Goal: Information Seeking & Learning: Learn about a topic

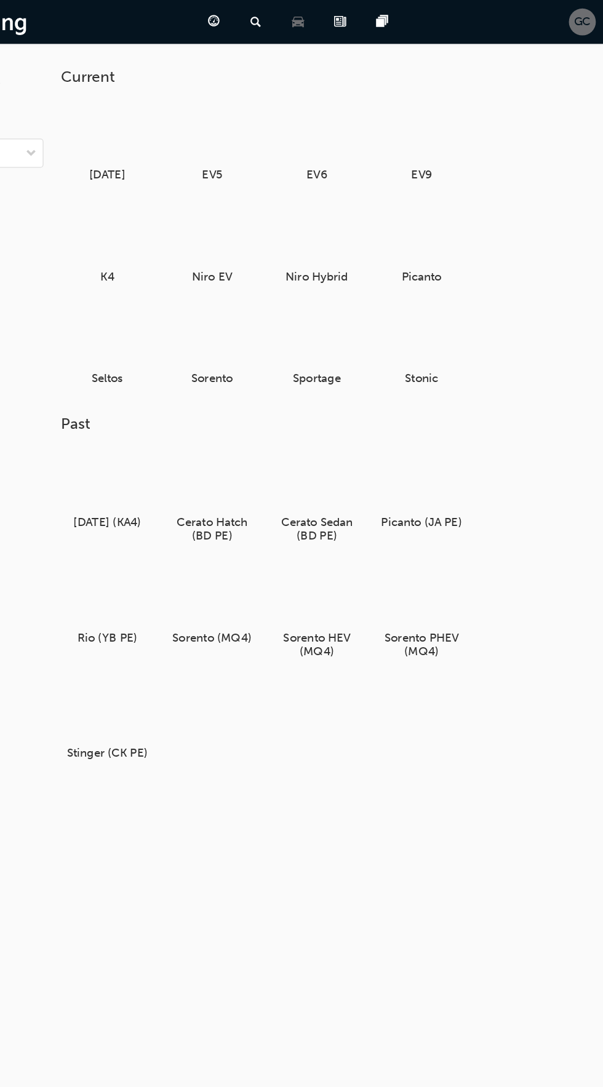
click at [586, 17] on span "GC" at bounding box center [586, 17] width 14 height 14
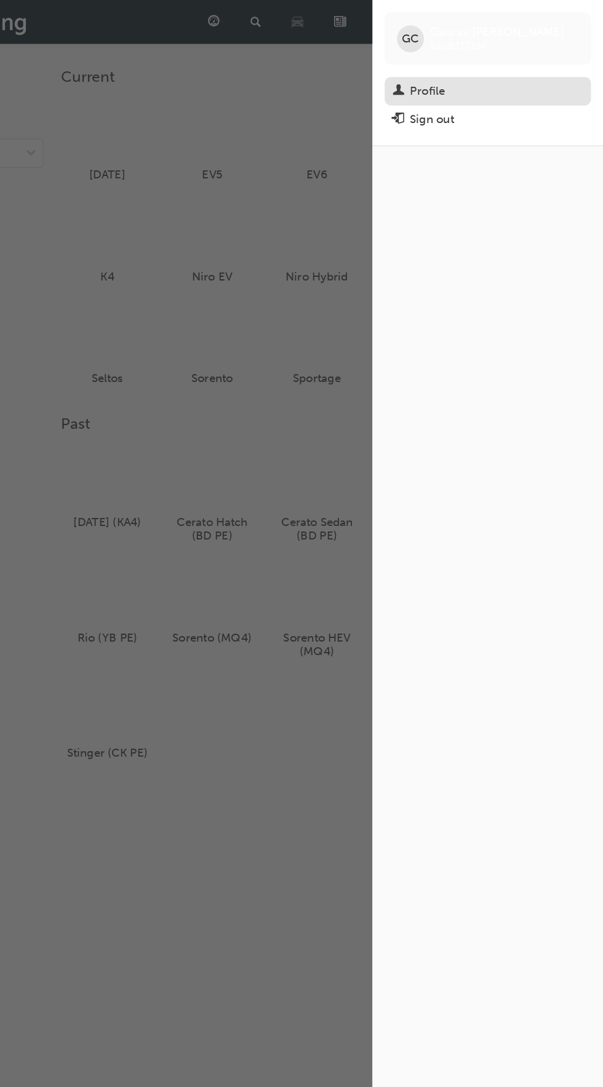
click at [460, 71] on div "Profile" at bounding box center [462, 73] width 28 height 14
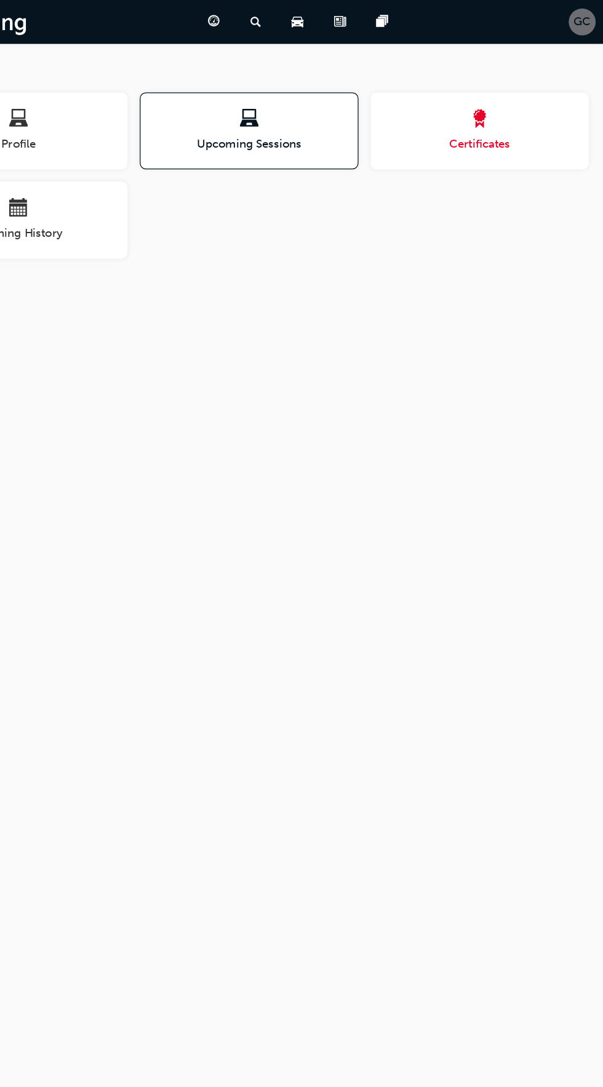
click at [517, 114] on span "Certificates" at bounding box center [504, 115] width 174 height 14
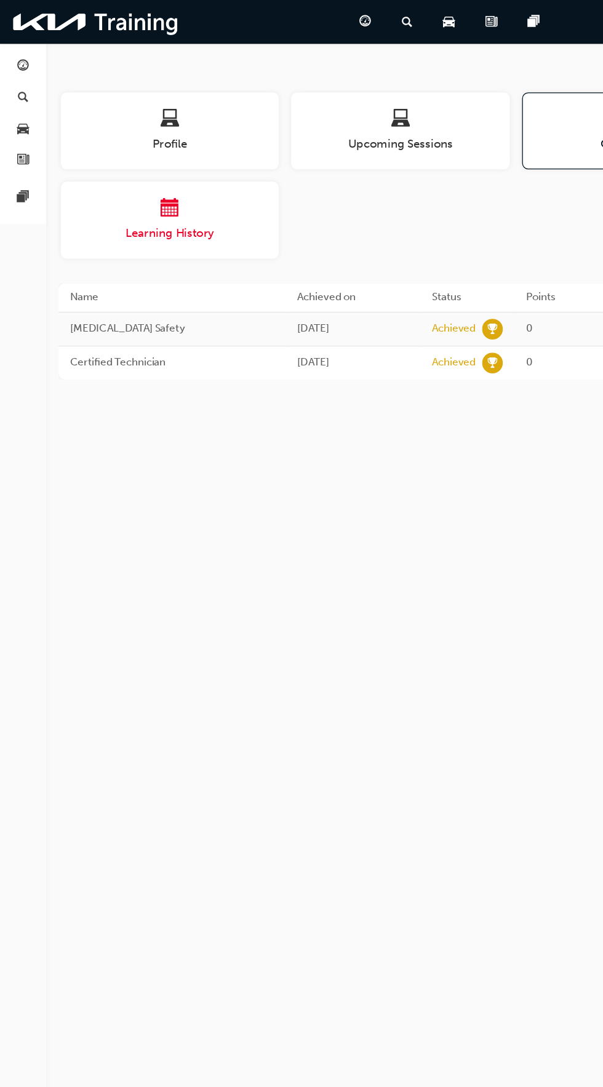
click at [188, 183] on span "Learning History" at bounding box center [136, 187] width 174 height 14
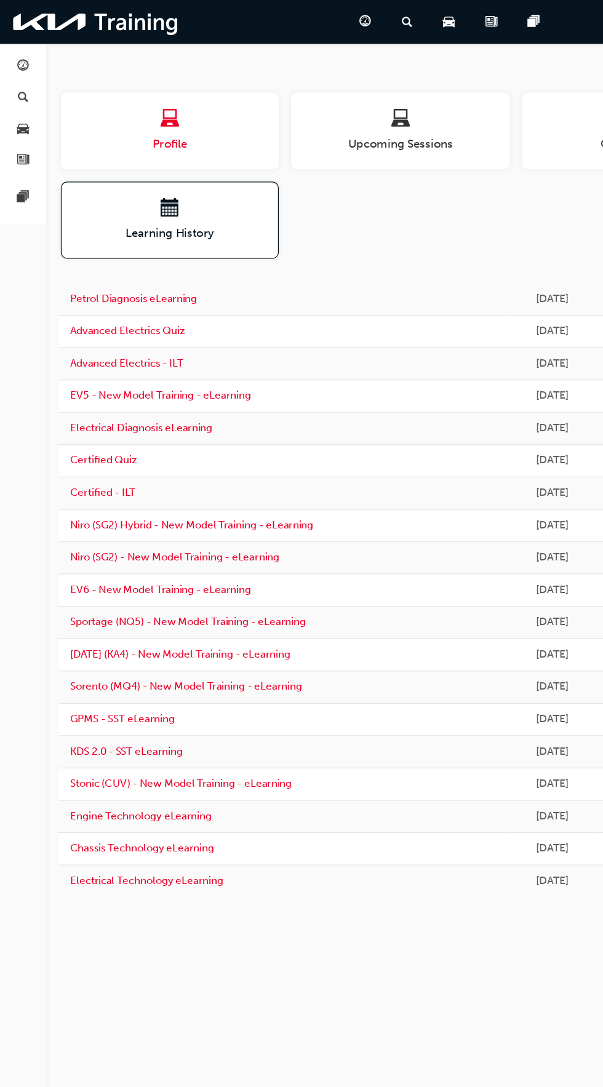
click at [161, 106] on div "Profile" at bounding box center [136, 104] width 174 height 35
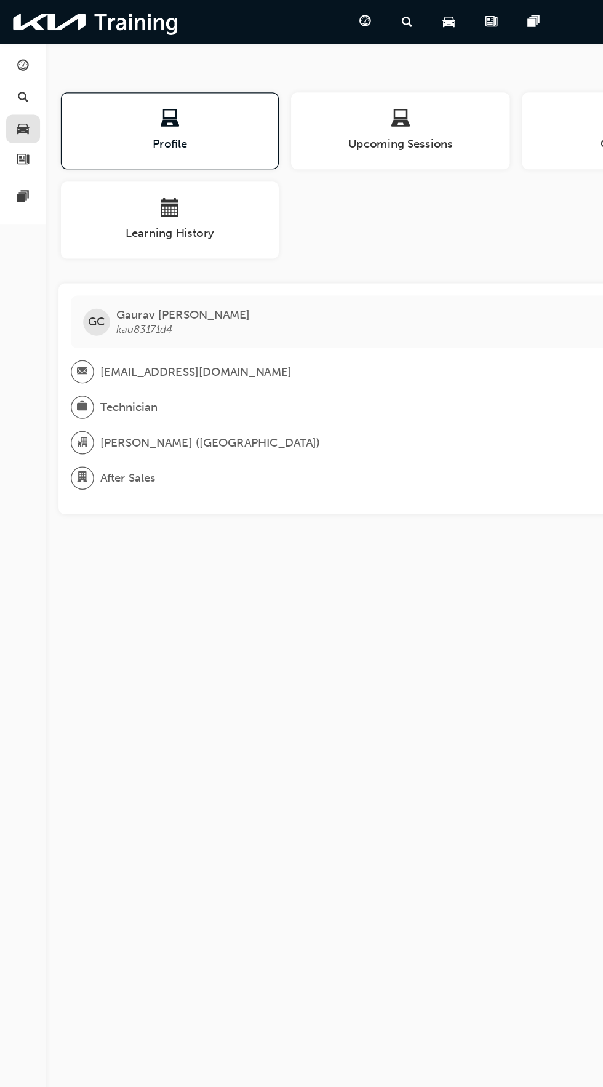
click at [26, 103] on link "button" at bounding box center [18, 103] width 27 height 23
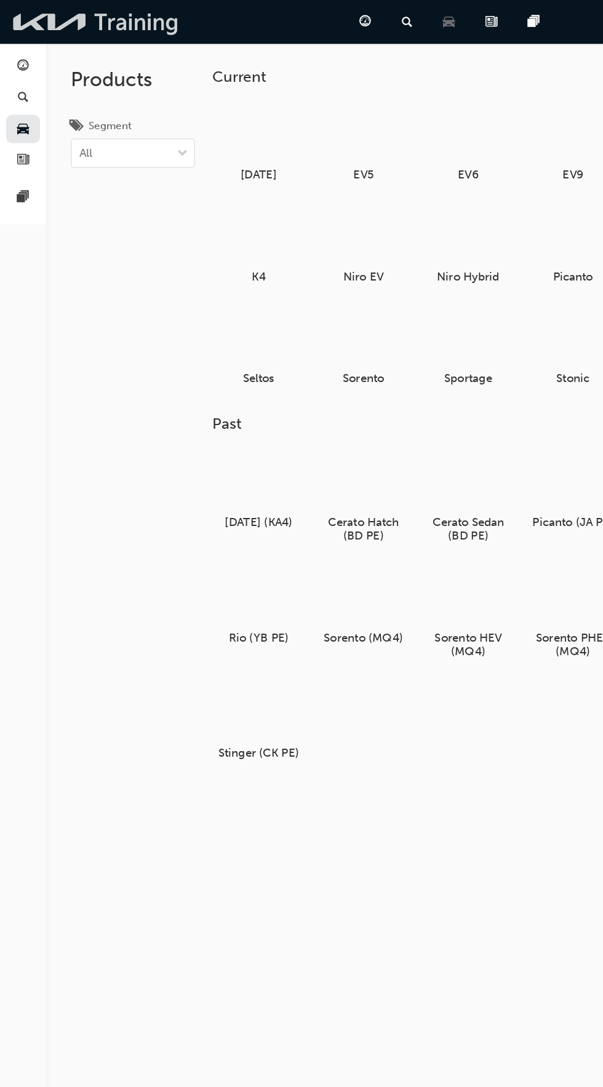
click at [41, 17] on img at bounding box center [76, 17] width 141 height 25
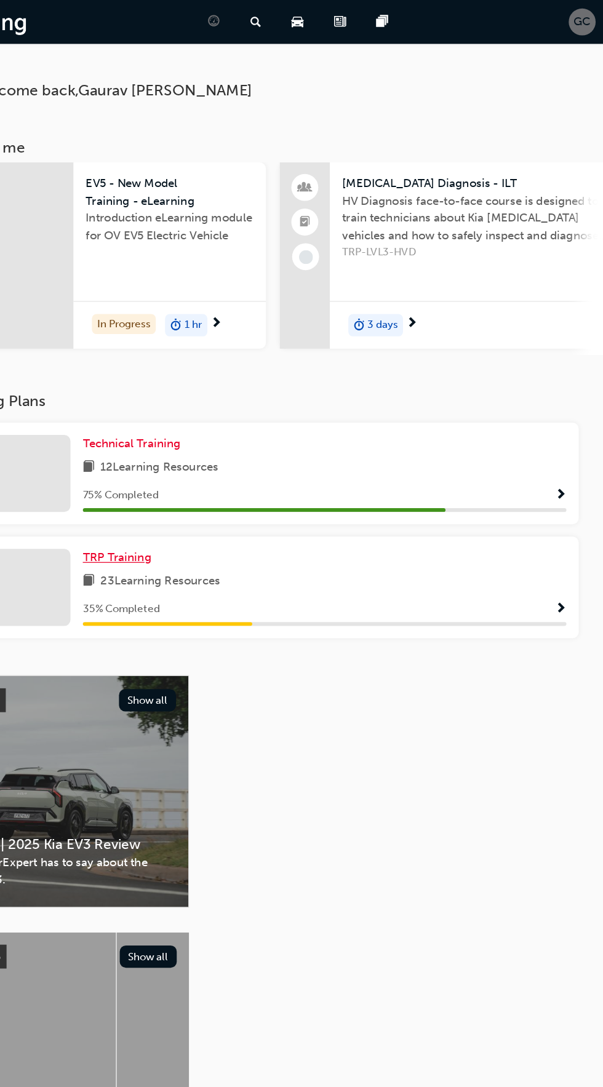
click at [230, 448] on span "TRP Training" at bounding box center [214, 445] width 55 height 11
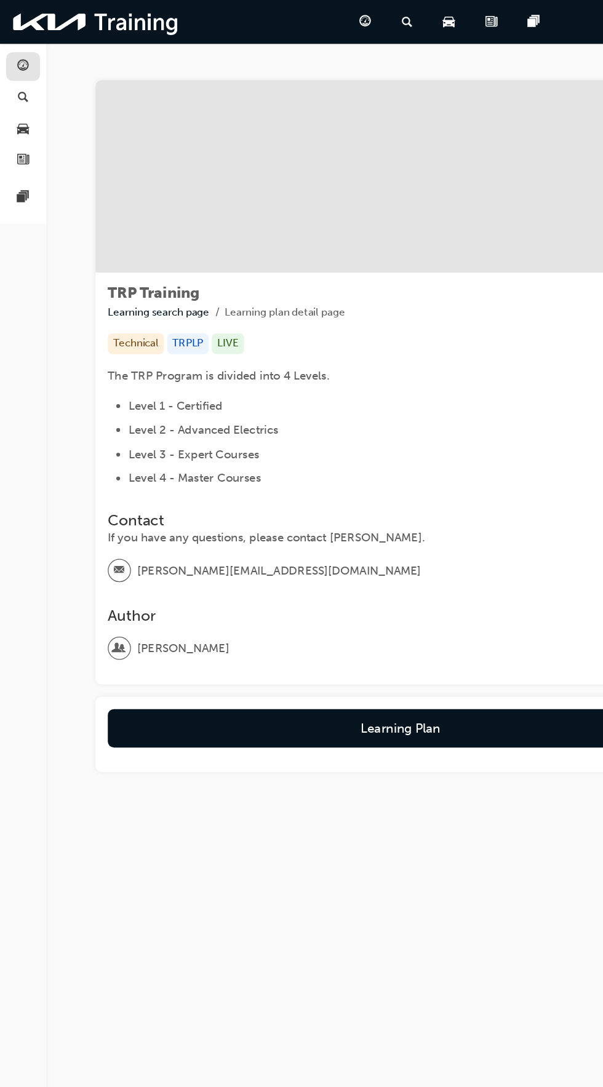
click at [18, 52] on span "guage-icon" at bounding box center [18, 53] width 9 height 11
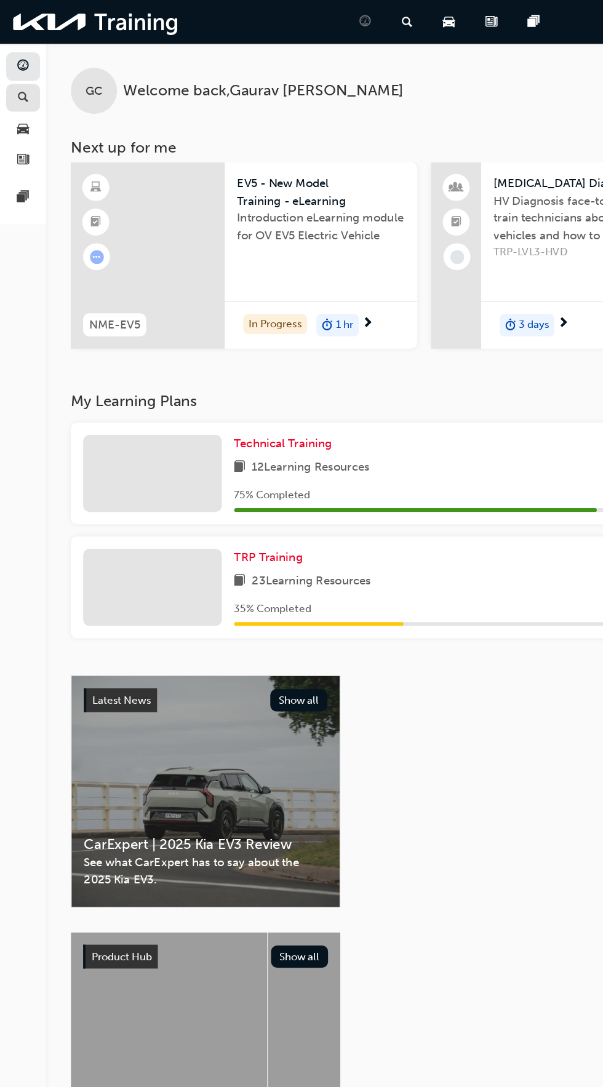
click at [18, 76] on span "search-icon" at bounding box center [18, 78] width 9 height 11
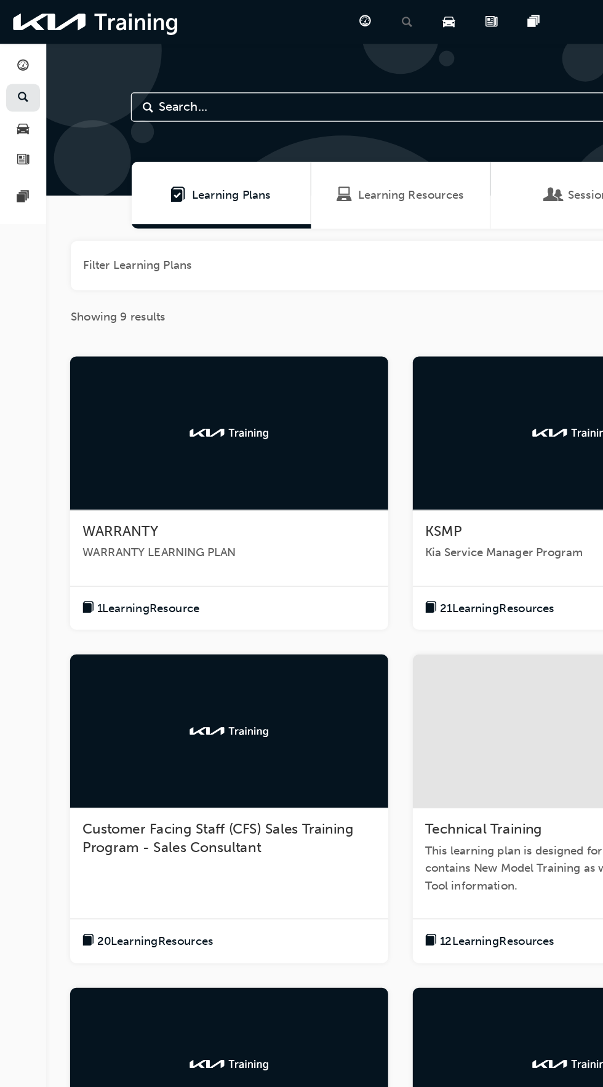
click at [278, 422] on div "WARRANTY" at bounding box center [183, 425] width 234 height 15
click at [322, 144] on div "Learning Resources" at bounding box center [319, 156] width 143 height 54
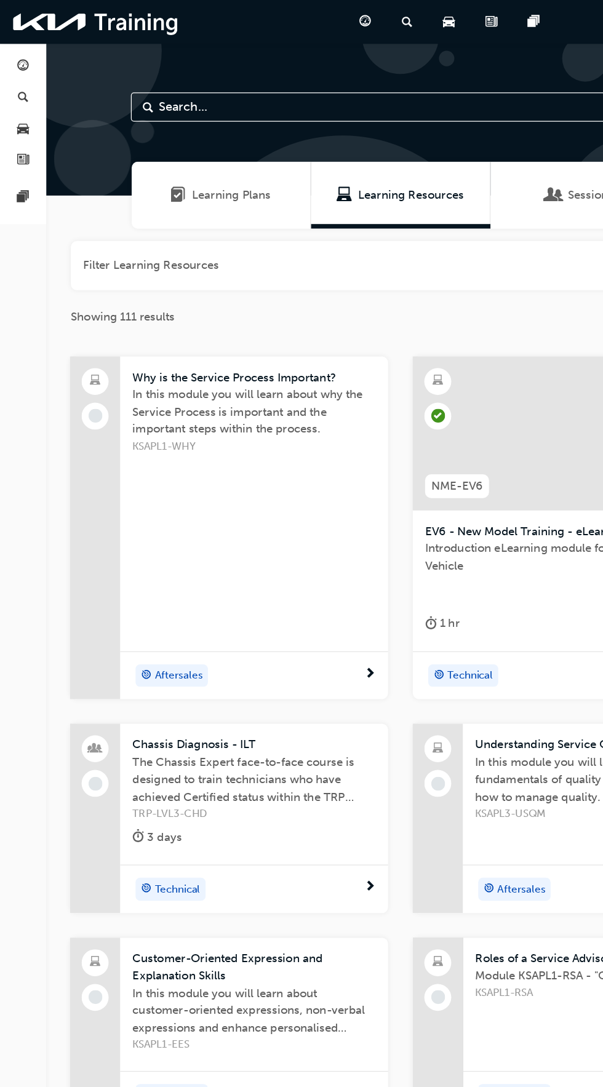
click at [454, 149] on span "Sessions" at bounding box center [472, 156] width 36 height 14
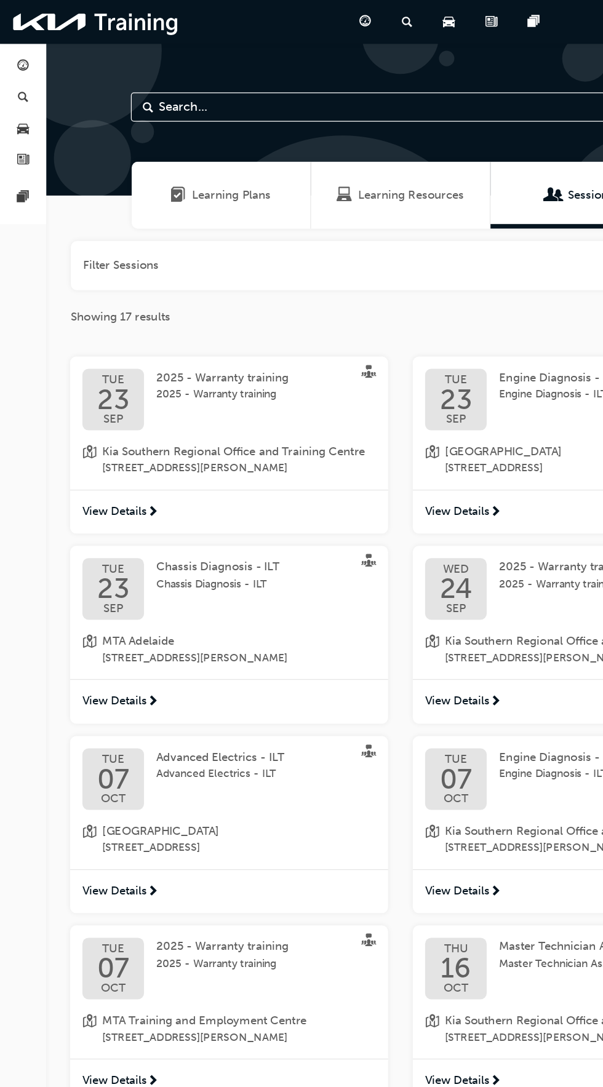
click at [182, 137] on div "Learning Plans" at bounding box center [176, 156] width 143 height 54
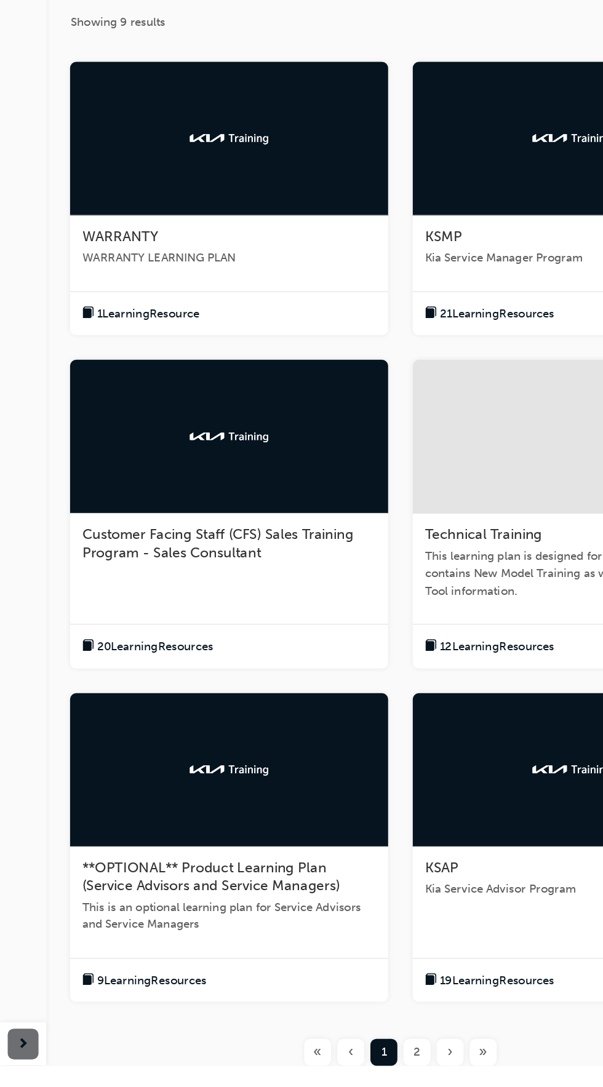
scroll to position [10, 0]
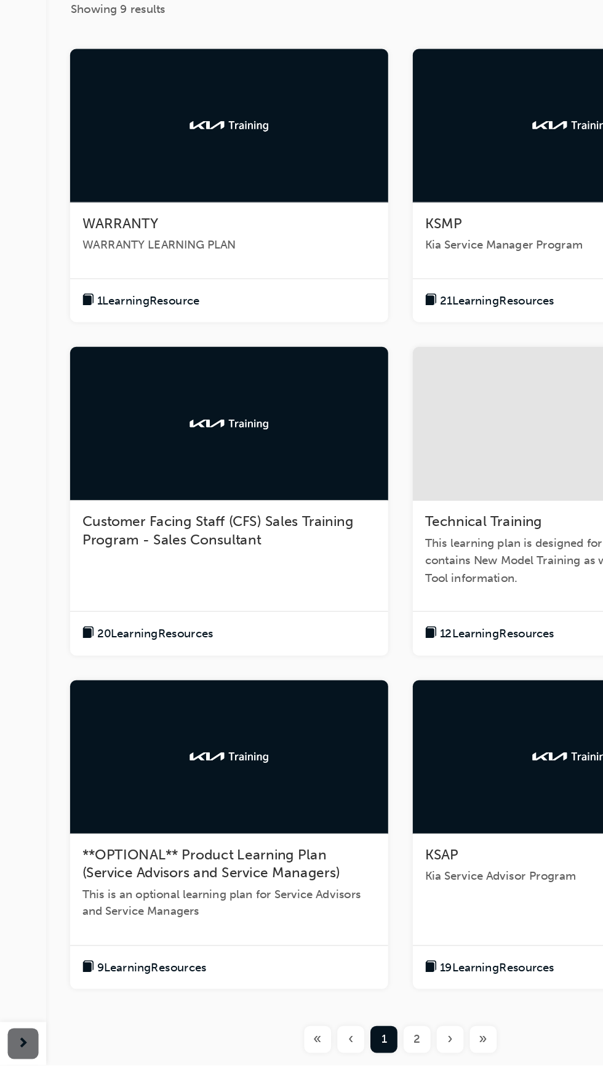
click at [333, 1064] on span "2" at bounding box center [333, 1066] width 6 height 14
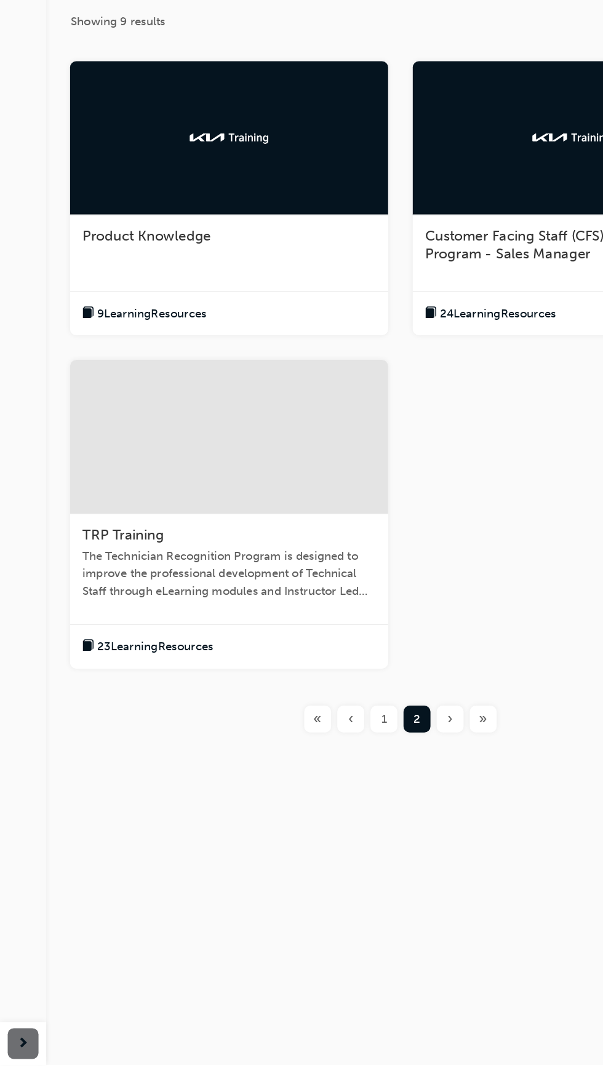
click at [237, 430] on div "Product Knowledge" at bounding box center [183, 425] width 234 height 15
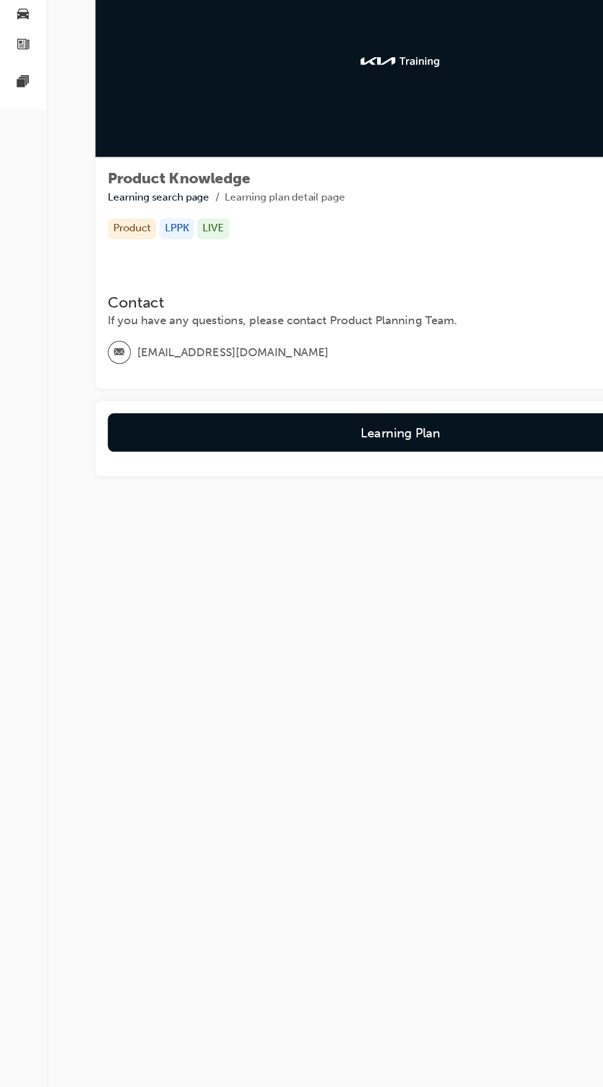
scroll to position [31, 0]
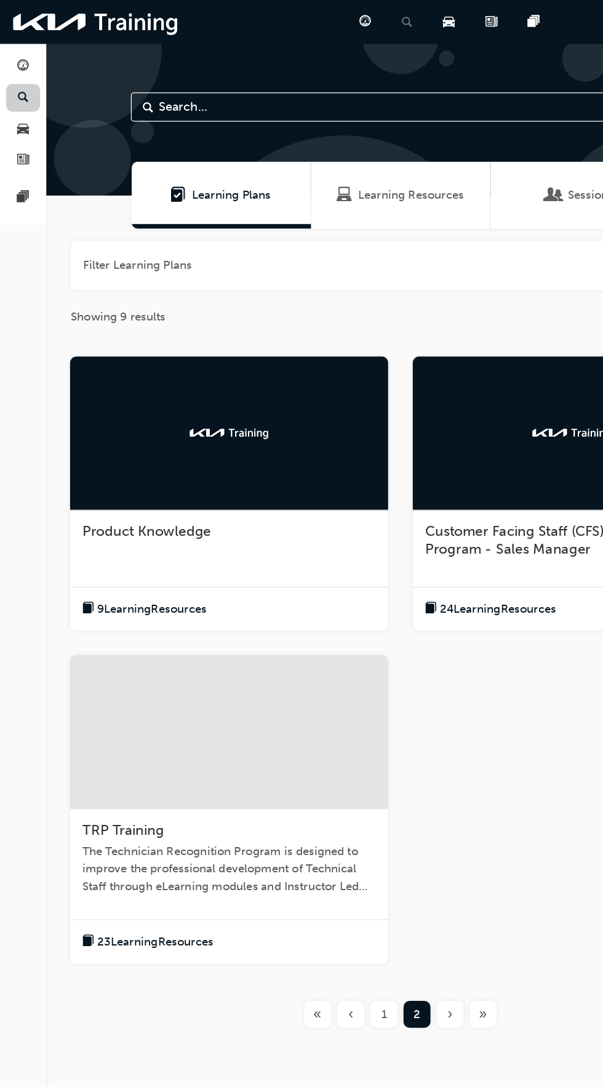
click at [18, 76] on span "search-icon" at bounding box center [18, 78] width 9 height 11
click at [26, 54] on link "button" at bounding box center [18, 53] width 27 height 23
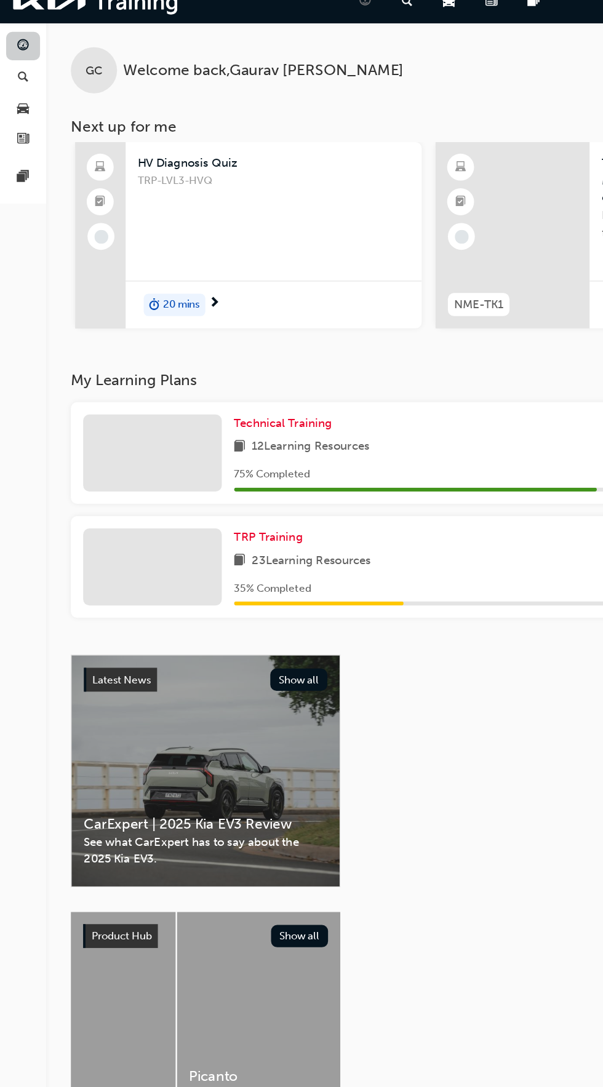
scroll to position [0, 1179]
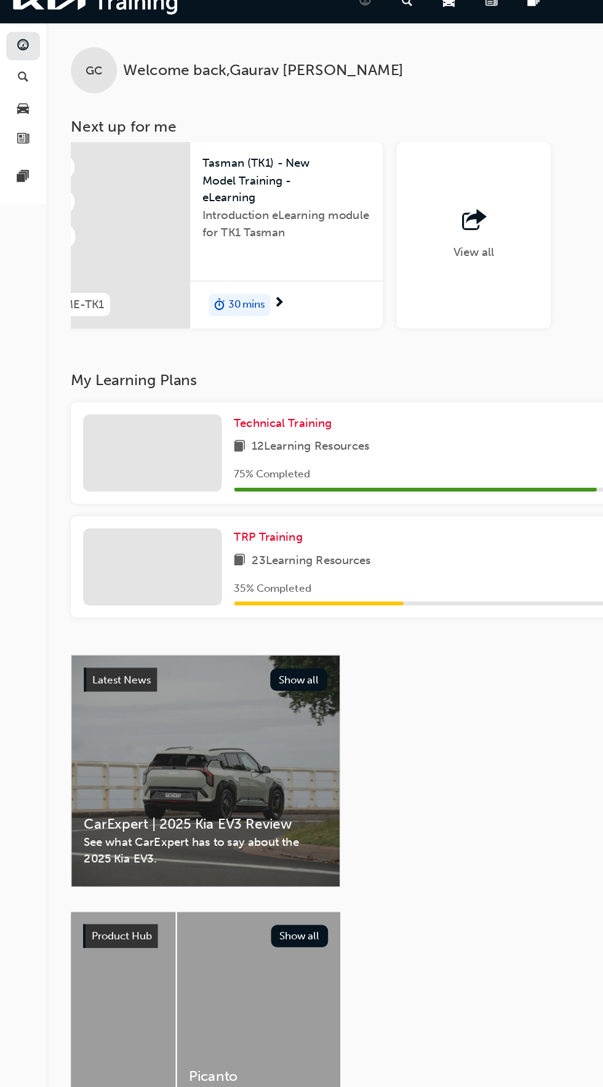
click at [394, 196] on div "View all" at bounding box center [378, 204] width 123 height 149
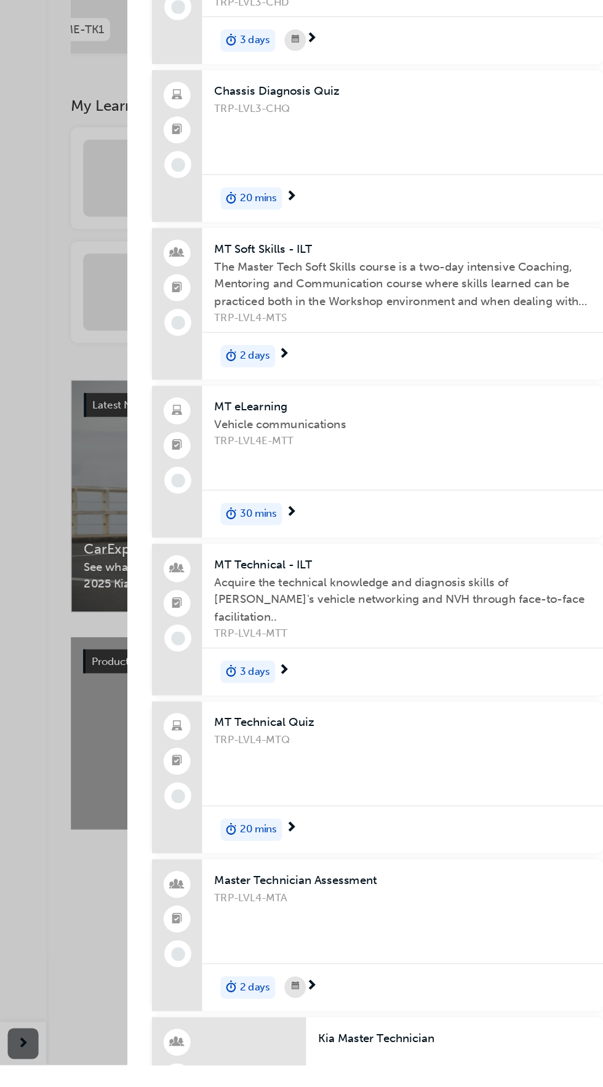
scroll to position [0, 0]
click at [46, 577] on div "Next up for me NME-EV5 EV5 - New Model Training - eLearning Introduction eLearn…" at bounding box center [301, 543] width 603 height 1087
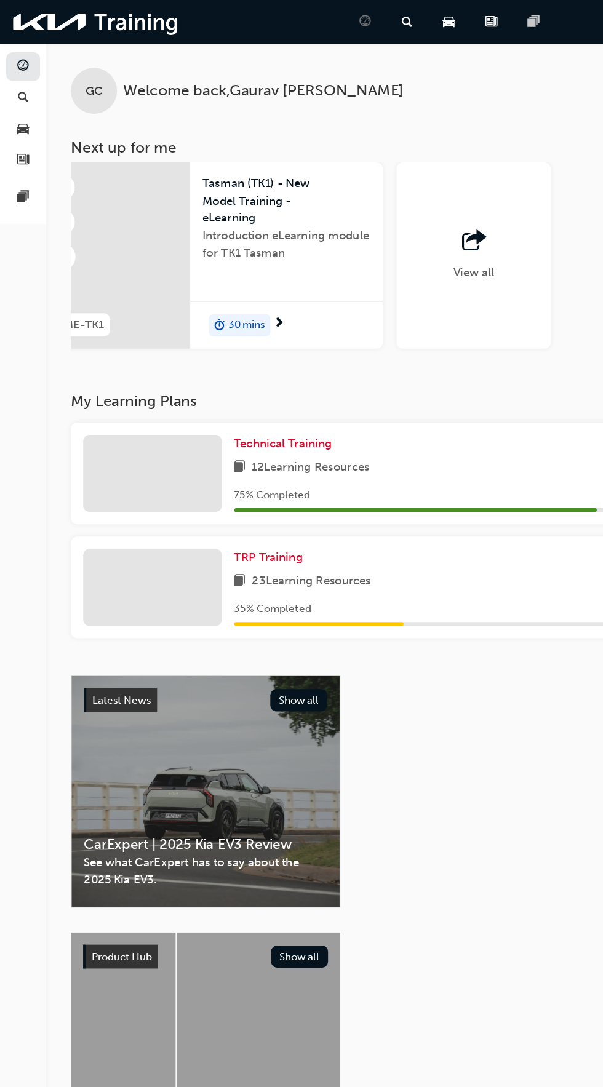
click at [429, 21] on span "pages-icon" at bounding box center [426, 17] width 9 height 15
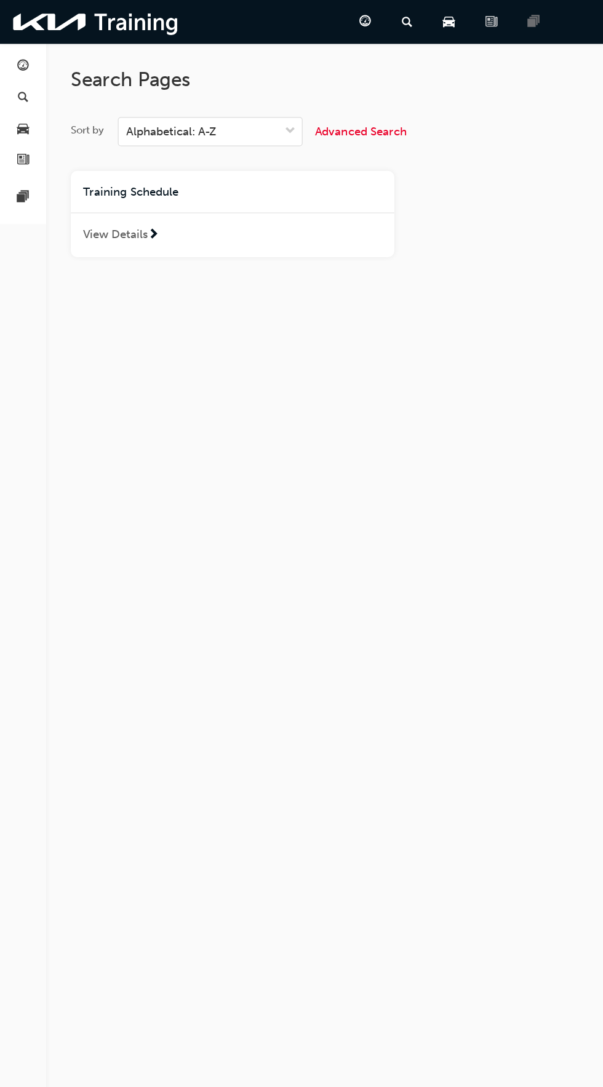
click at [404, 27] on div "News" at bounding box center [395, 17] width 34 height 25
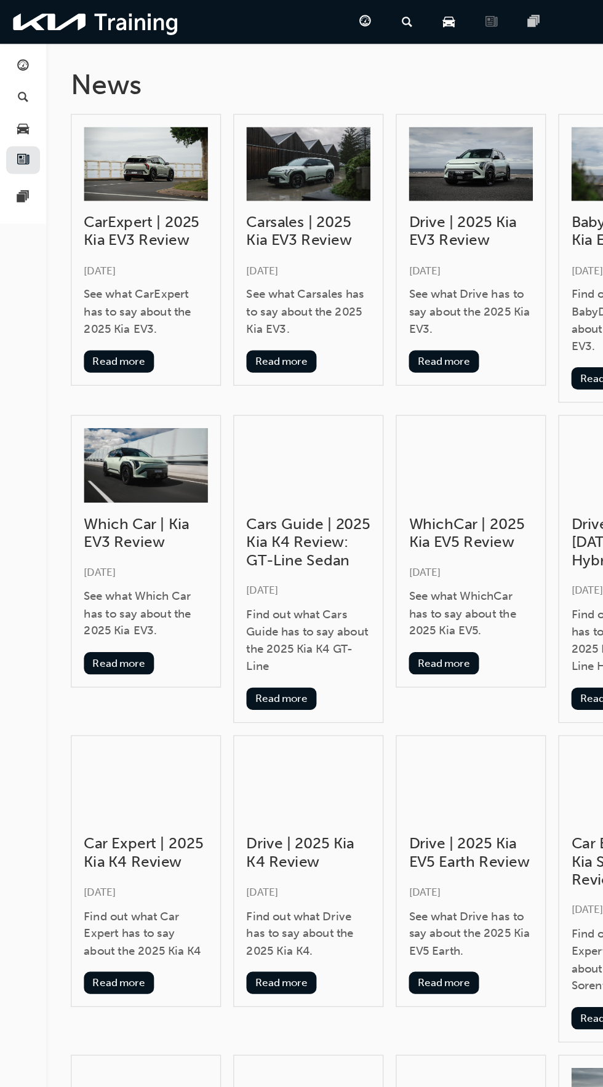
click at [430, 28] on div "Pages" at bounding box center [429, 17] width 34 height 25
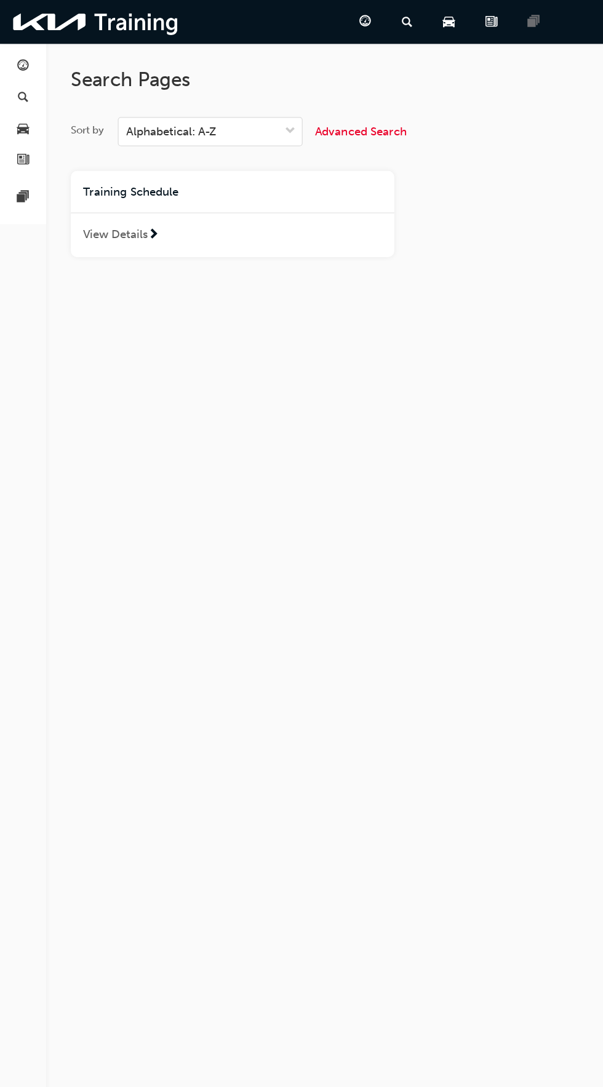
click at [260, 198] on div "View Details" at bounding box center [186, 188] width 258 height 36
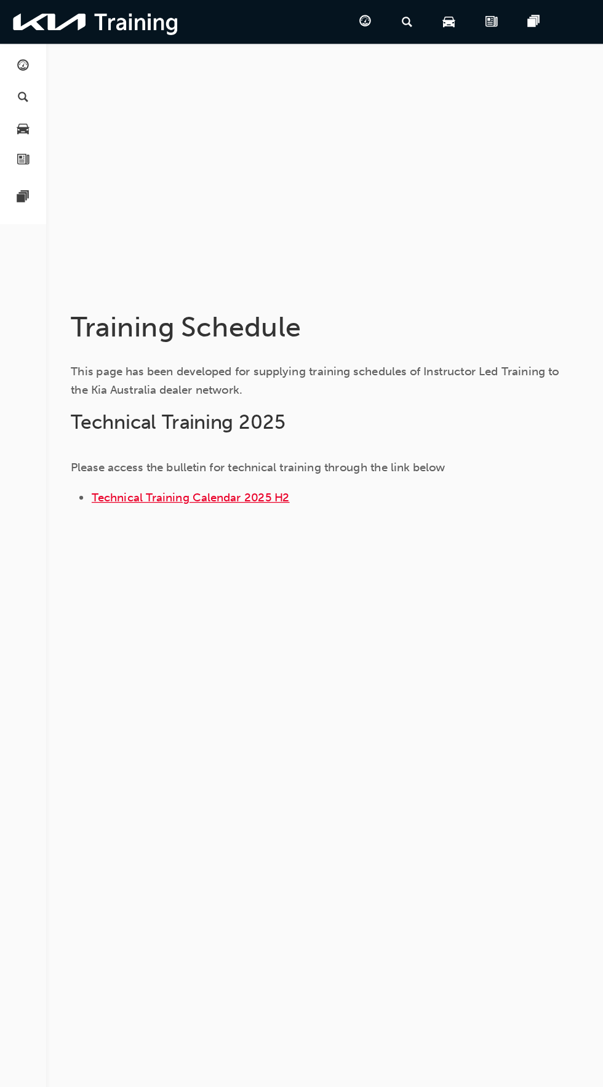
click at [206, 397] on span "Technical Training Calendar 2025 H2" at bounding box center [152, 397] width 158 height 11
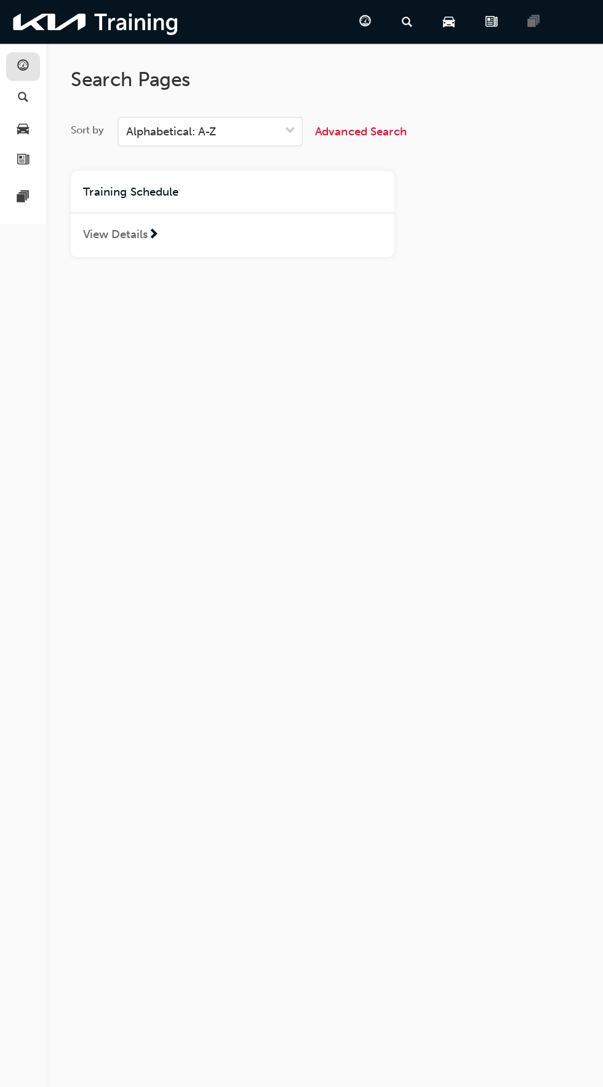
click at [18, 52] on span "guage-icon" at bounding box center [18, 53] width 9 height 11
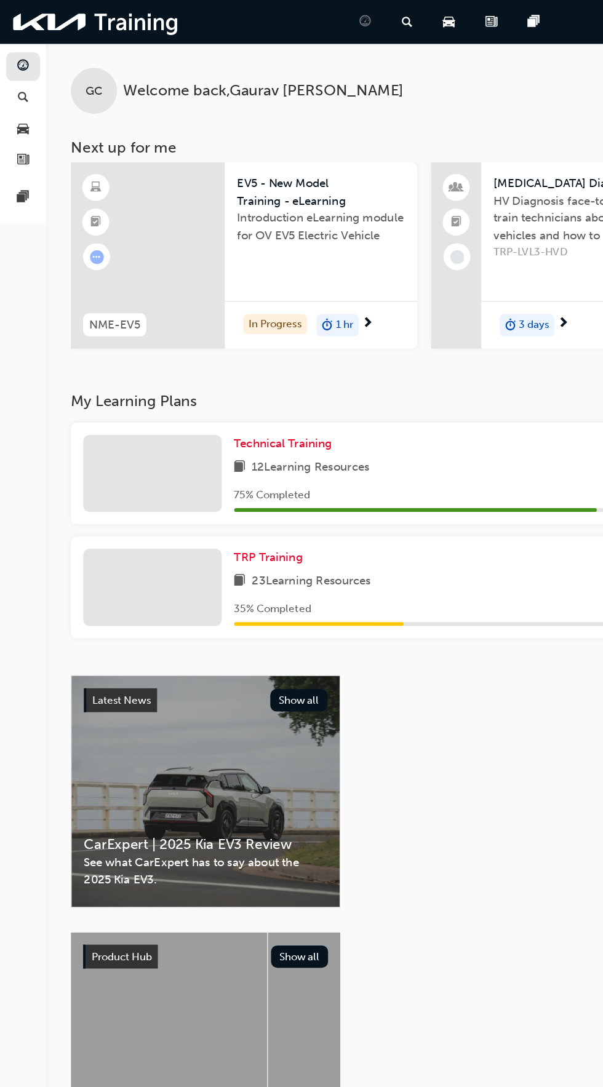
click at [357, 408] on div "75 % Completed" at bounding box center [380, 398] width 386 height 21
click at [236, 443] on link "TRP Training" at bounding box center [217, 445] width 60 height 14
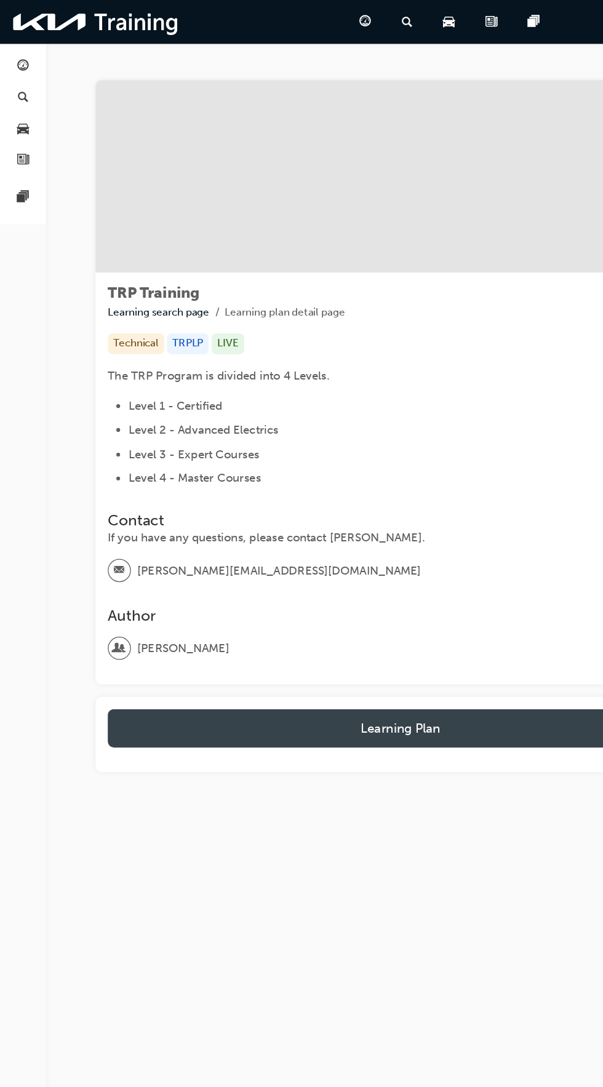
click at [232, 569] on button "Learning Plan" at bounding box center [319, 581] width 467 height 31
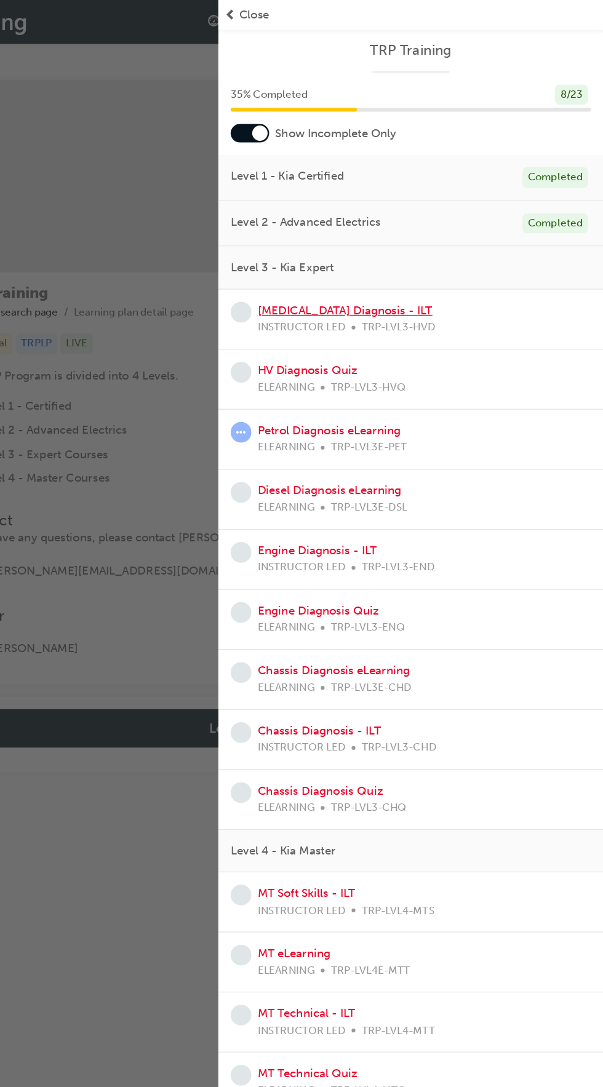
click at [434, 246] on link "[MEDICAL_DATA] Diagnosis - ILT" at bounding box center [397, 247] width 140 height 11
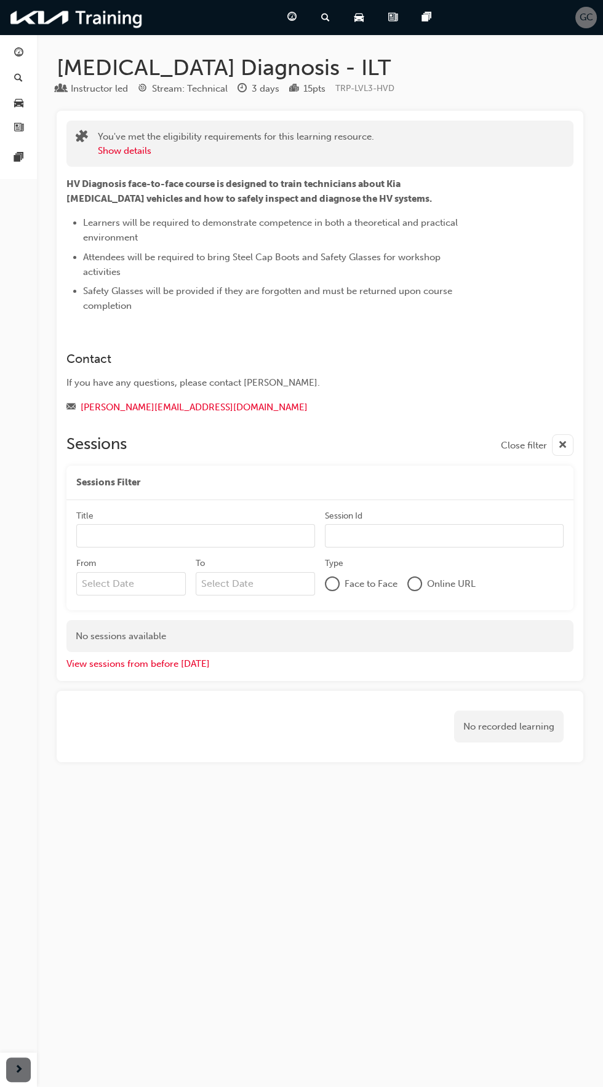
click at [376, 668] on div "View sessions from before today" at bounding box center [319, 661] width 507 height 19
click at [185, 662] on button "View sessions from before today" at bounding box center [137, 664] width 143 height 14
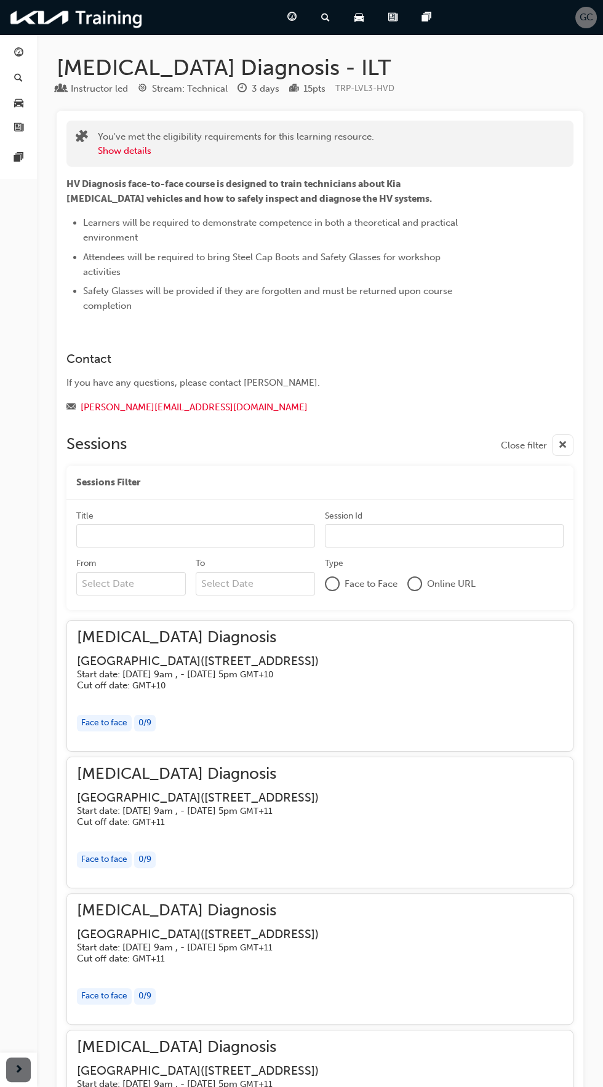
click at [358, 580] on span "Face to Face" at bounding box center [370, 584] width 53 height 14
click at [563, 450] on span "cross-icon" at bounding box center [562, 445] width 9 height 15
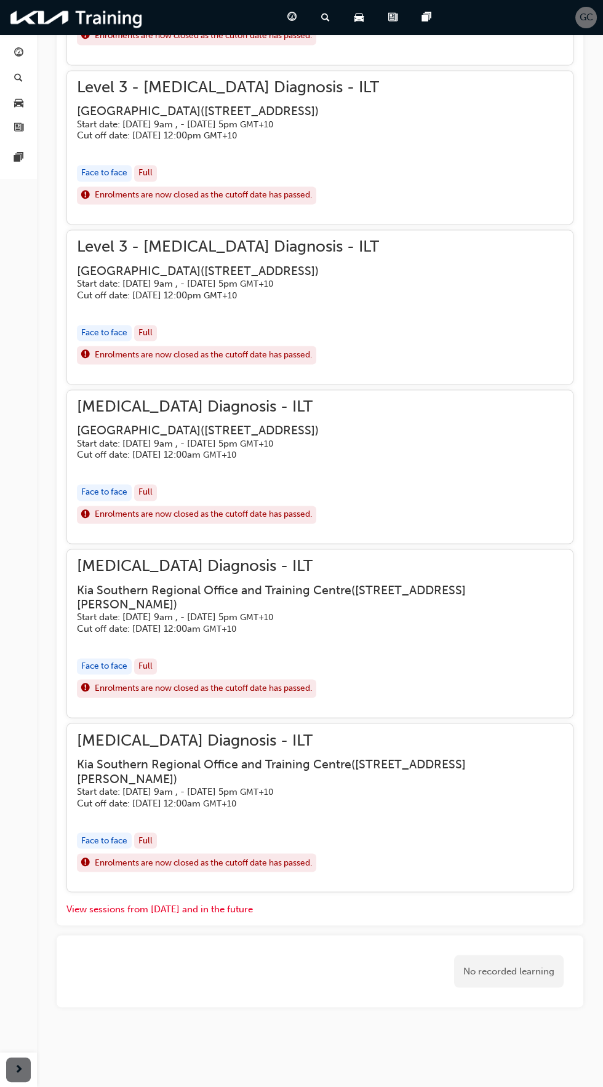
scroll to position [2744, 0]
click at [231, 916] on button "View sessions from today and in the future" at bounding box center [159, 909] width 186 height 14
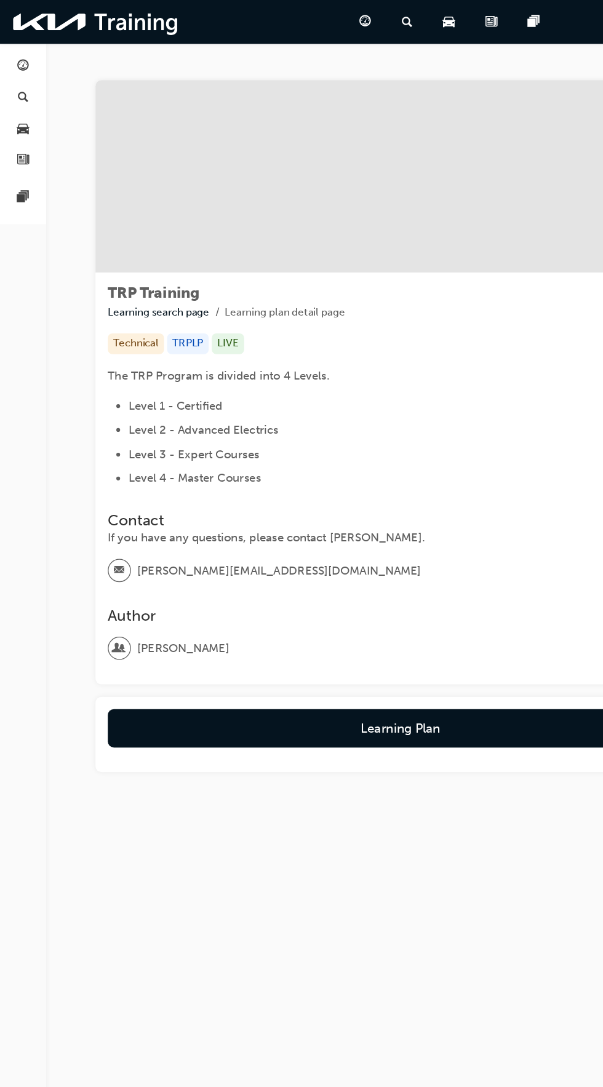
click at [337, 616] on div "Learning Plan" at bounding box center [319, 587] width 487 height 60
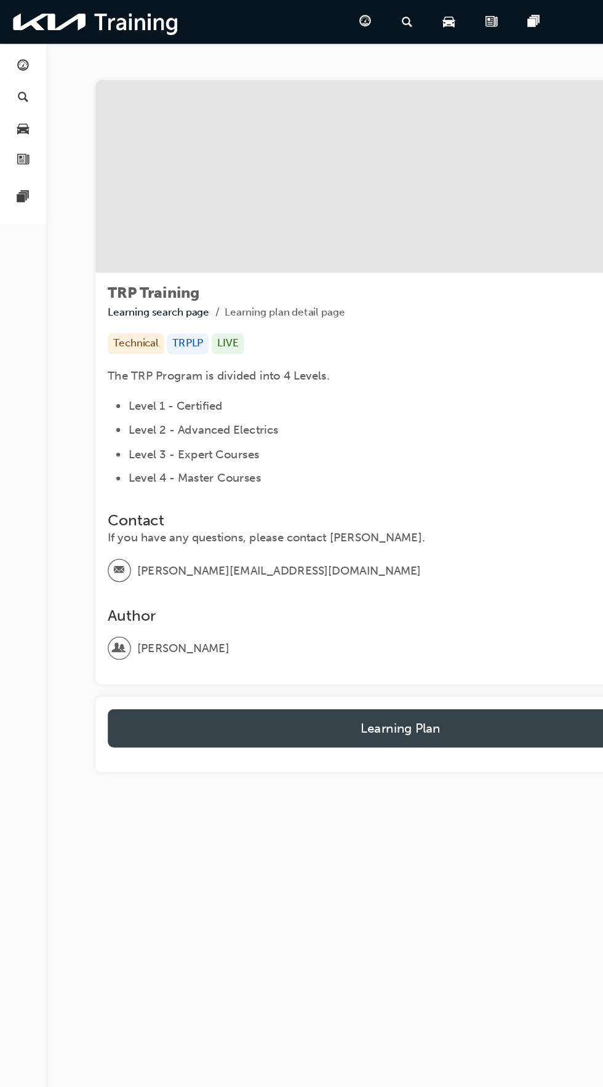
click at [325, 582] on button "Learning Plan" at bounding box center [319, 581] width 467 height 31
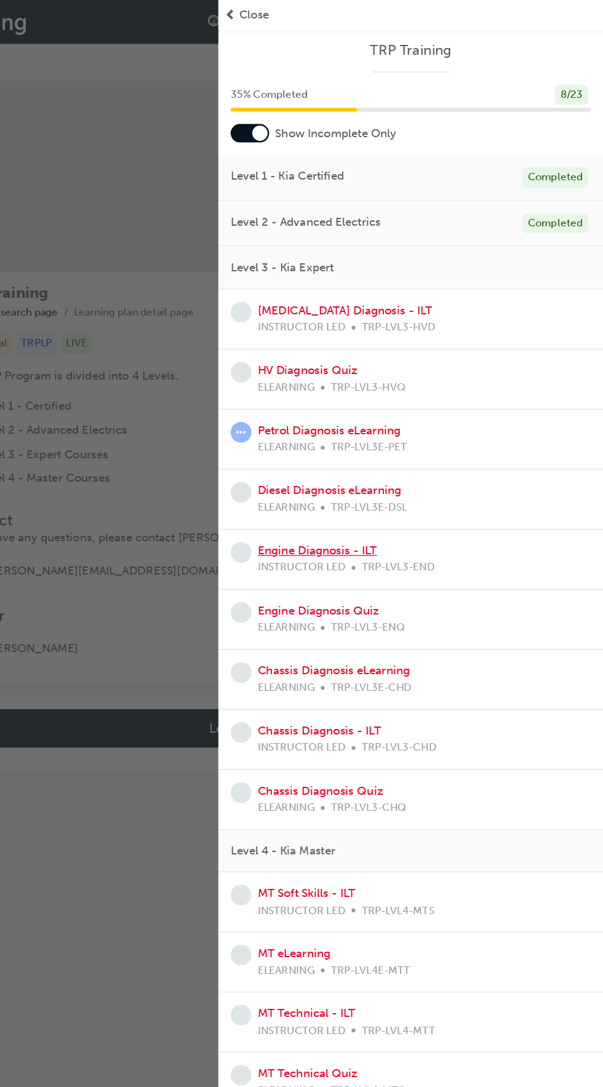
click at [408, 438] on link "Engine Diagnosis - ILT" at bounding box center [374, 439] width 95 height 11
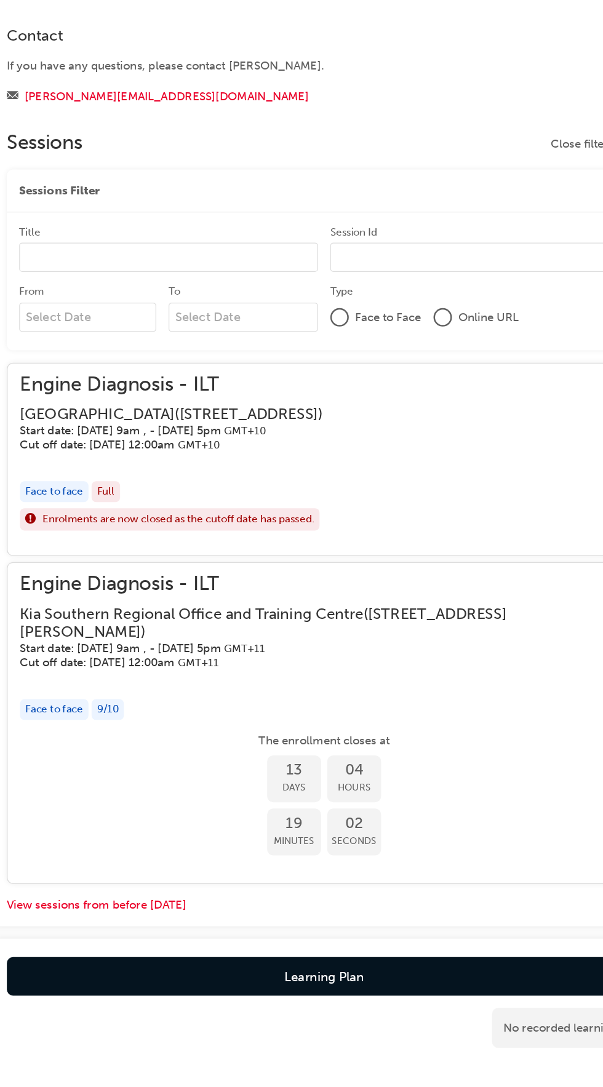
scroll to position [233, 0]
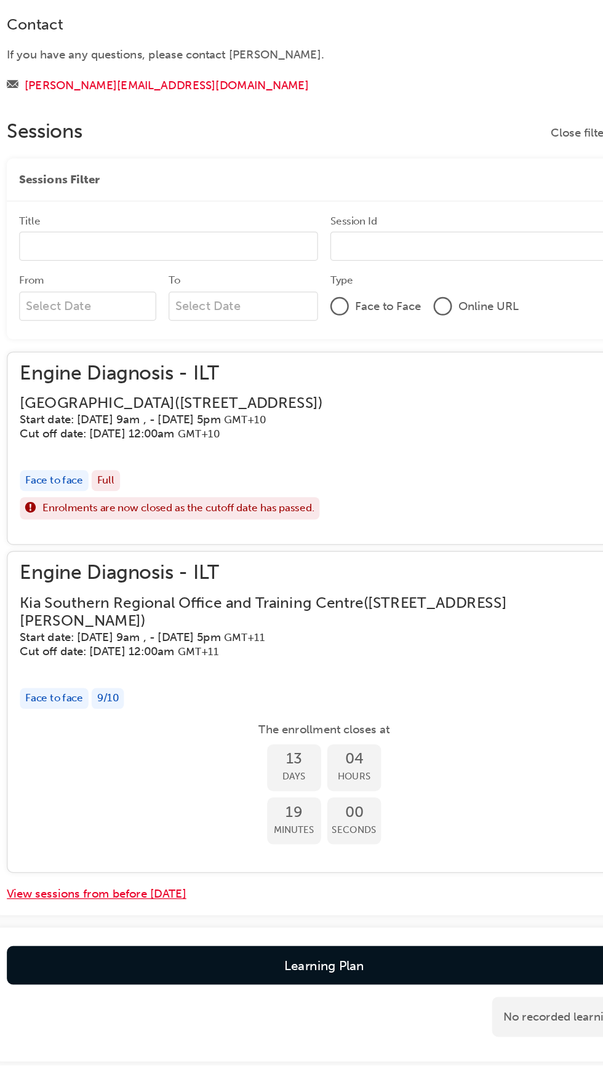
click at [156, 957] on button "View sessions from before today" at bounding box center [137, 950] width 143 height 14
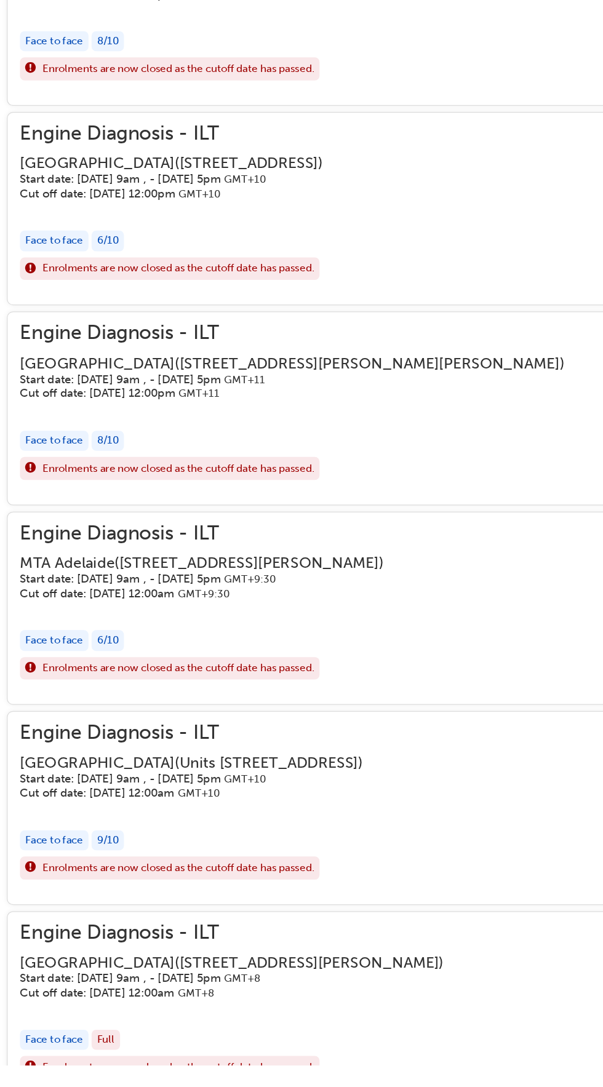
scroll to position [1759, 0]
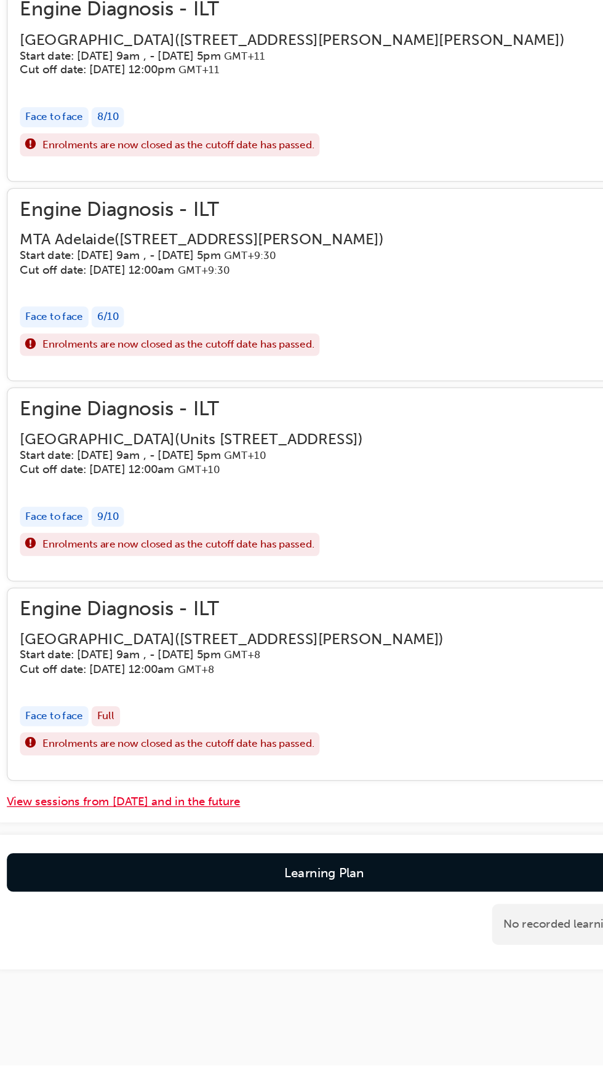
click at [232, 884] on button "View sessions from today and in the future" at bounding box center [159, 877] width 186 height 14
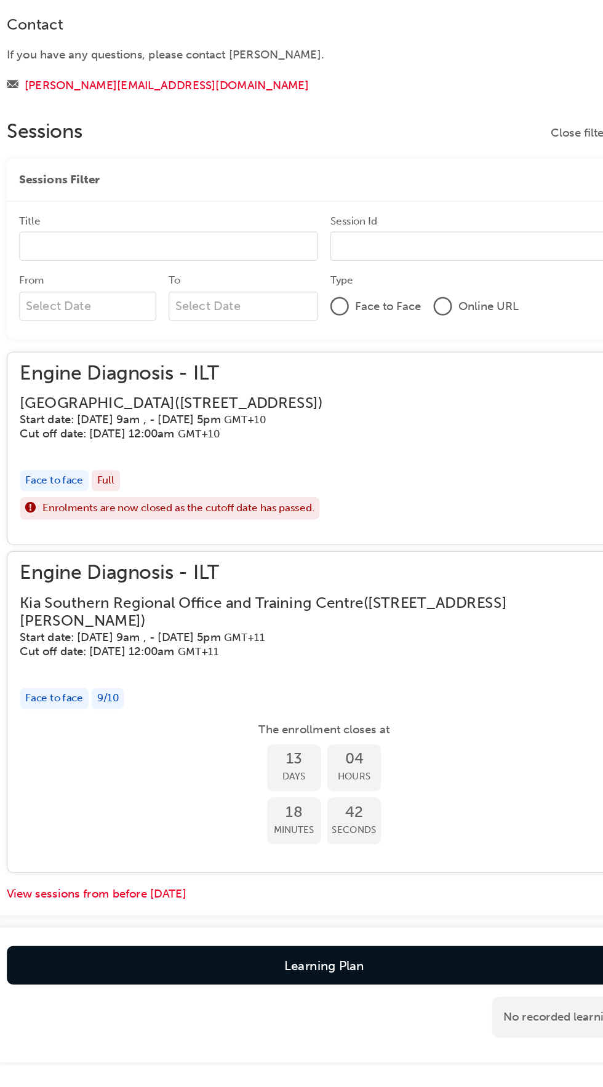
click at [224, 957] on div "View sessions from before today" at bounding box center [319, 947] width 507 height 19
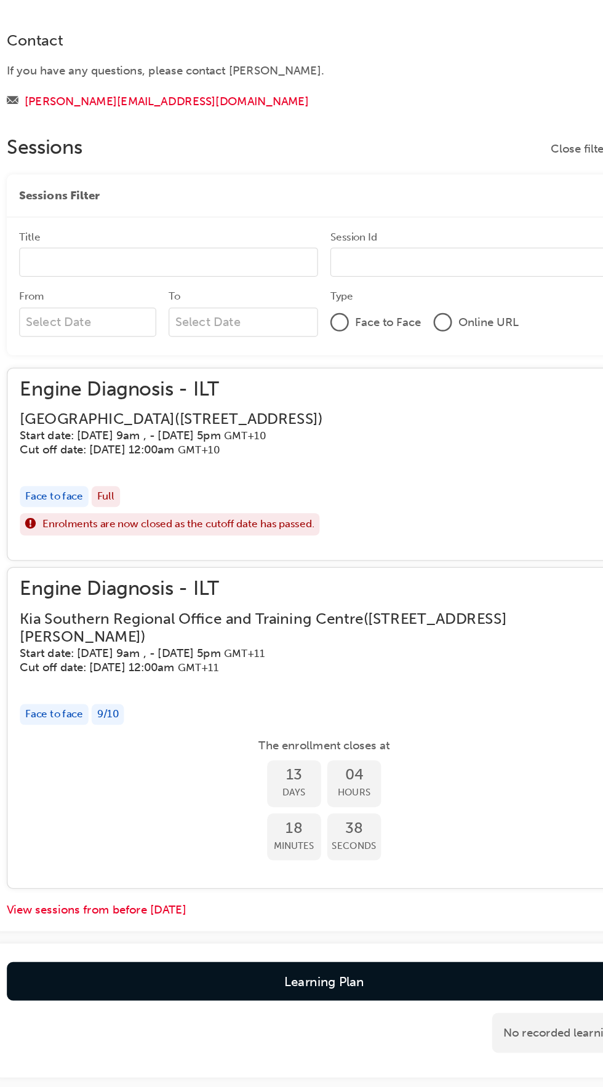
scroll to position [268, 0]
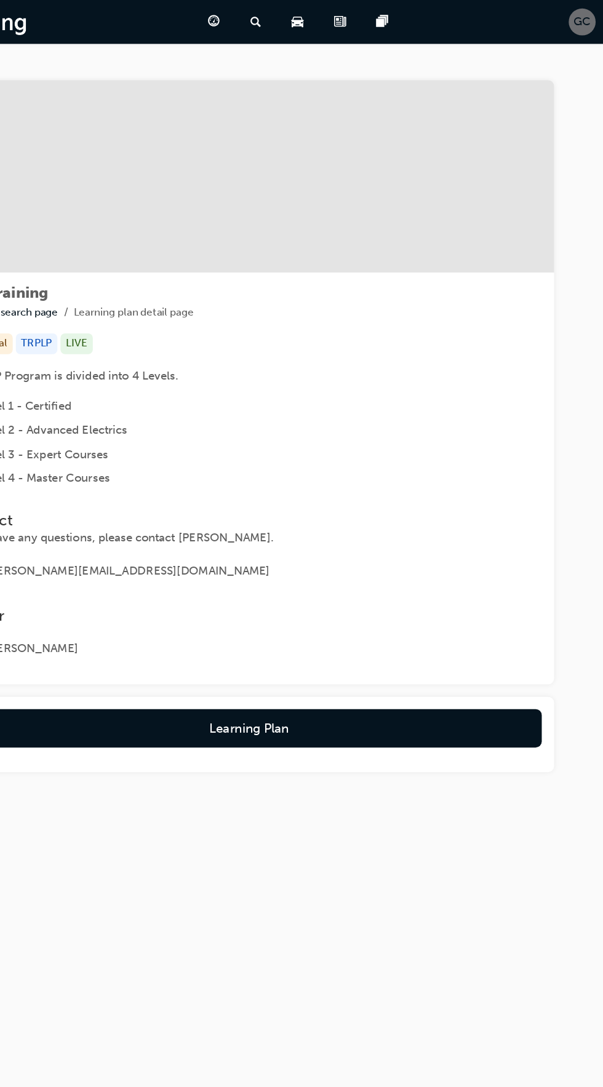
click at [586, 17] on span "GC" at bounding box center [586, 17] width 14 height 14
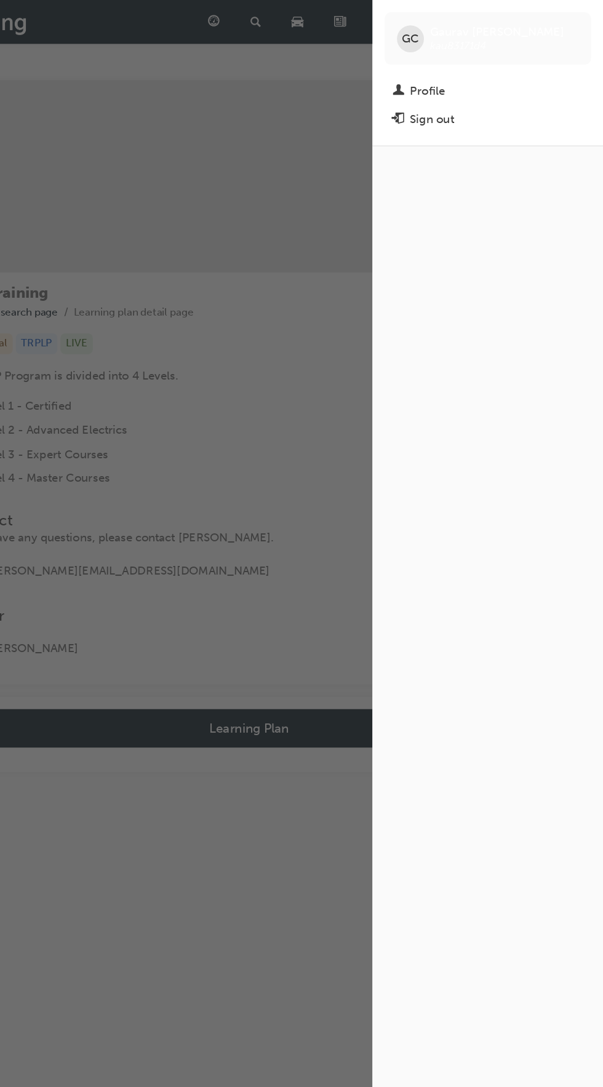
click at [343, 337] on div "button" at bounding box center [209, 543] width 418 height 1087
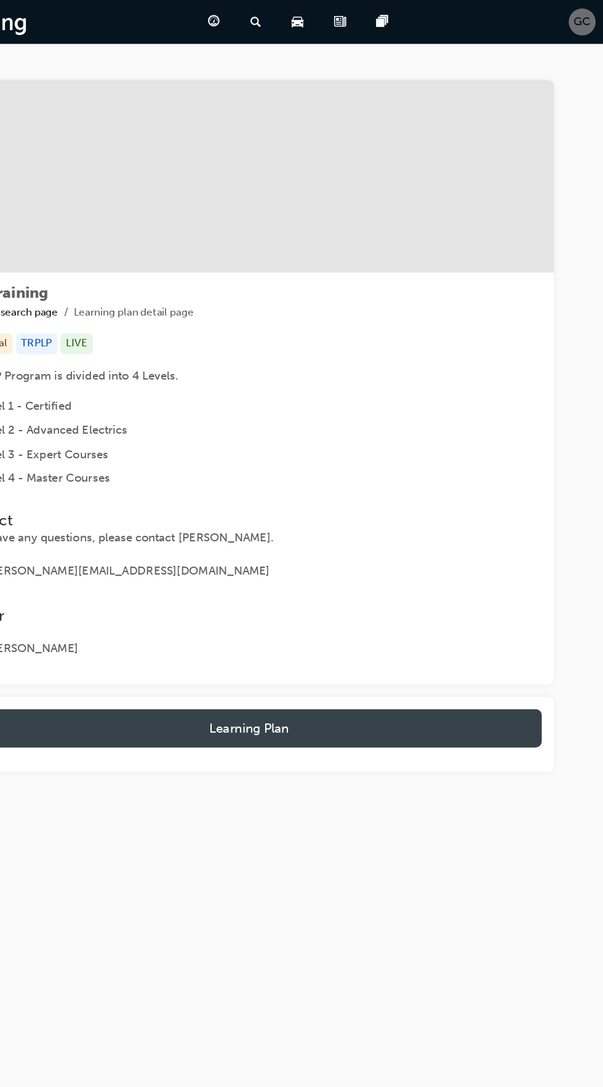
click at [324, 592] on button "Learning Plan" at bounding box center [319, 581] width 467 height 31
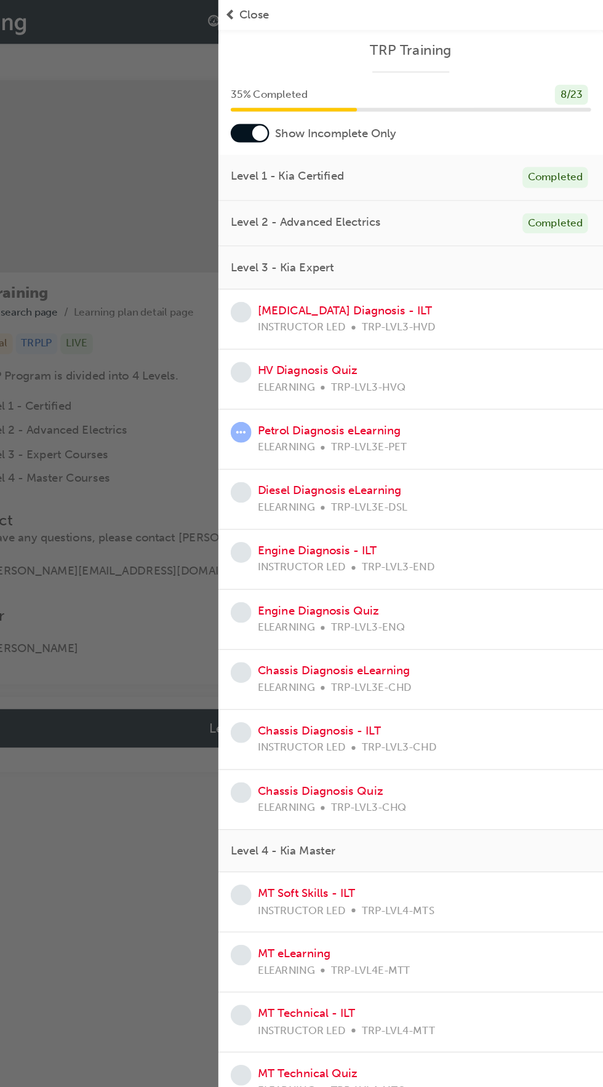
click at [504, 592] on div "Chassis Diagnosis - ILT INSTRUCTOR LED TRP-LVL3-CHD" at bounding box center [449, 591] width 288 height 28
click at [422, 581] on link "Chassis Diagnosis - ILT" at bounding box center [376, 583] width 98 height 11
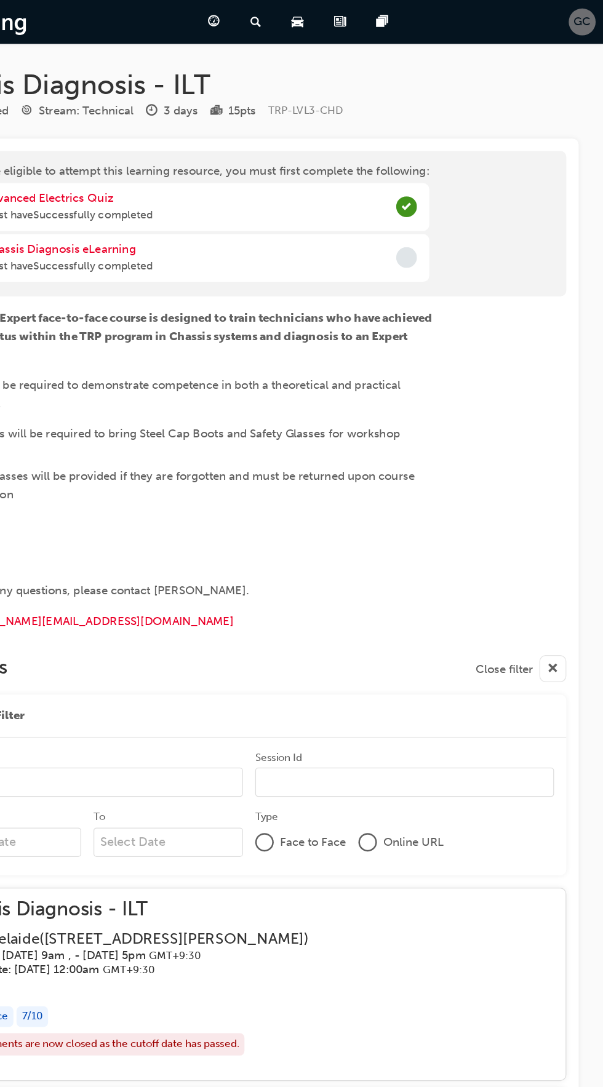
click at [585, 18] on span "GC" at bounding box center [586, 17] width 14 height 14
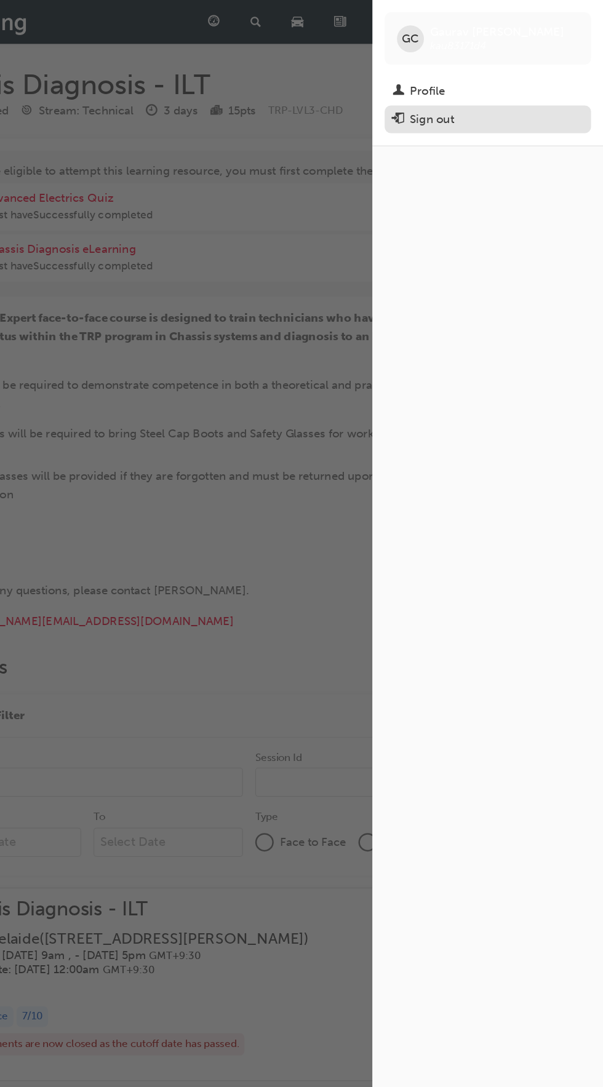
click at [478, 94] on div "Sign out" at bounding box center [465, 96] width 35 height 14
